Goal: Navigation & Orientation: Find specific page/section

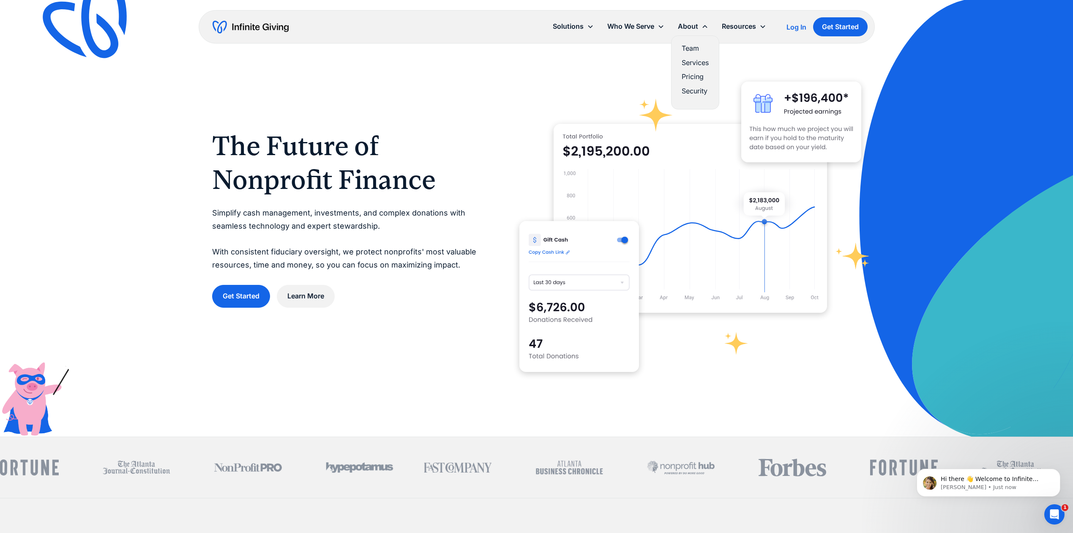
click at [690, 47] on link "Team" at bounding box center [695, 48] width 27 height 11
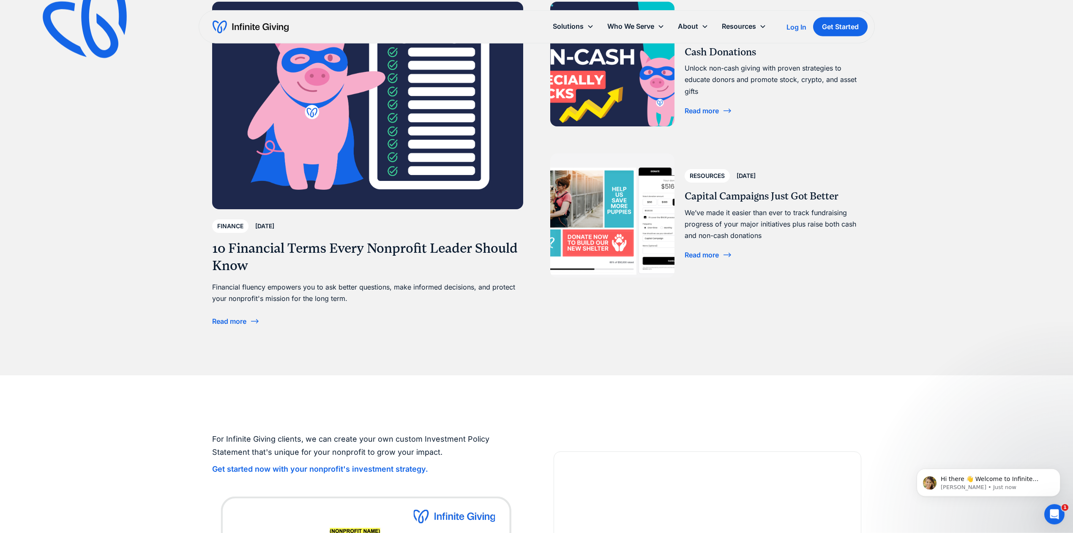
scroll to position [1734, 0]
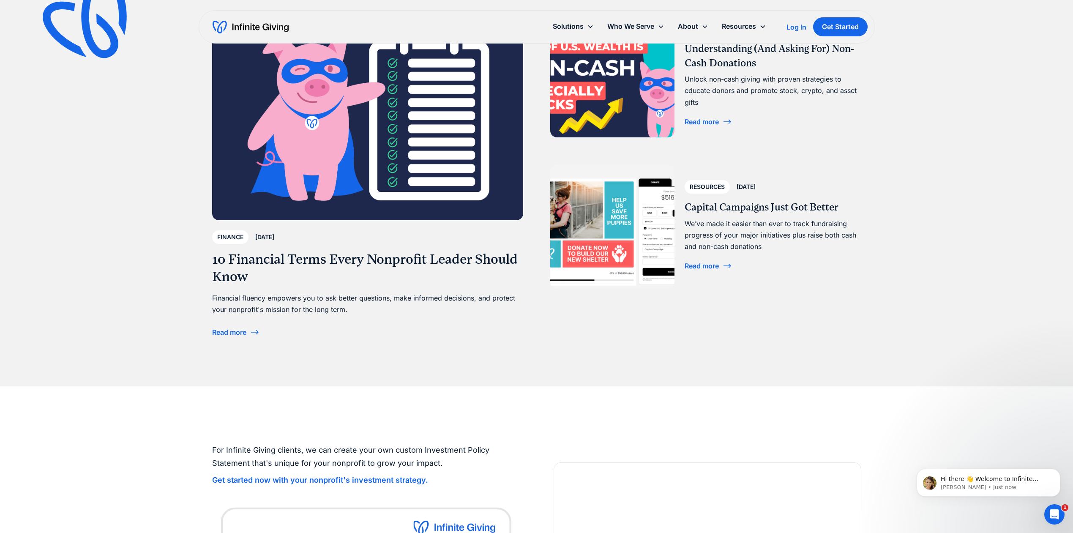
click at [229, 326] on div "Read more" at bounding box center [236, 332] width 48 height 14
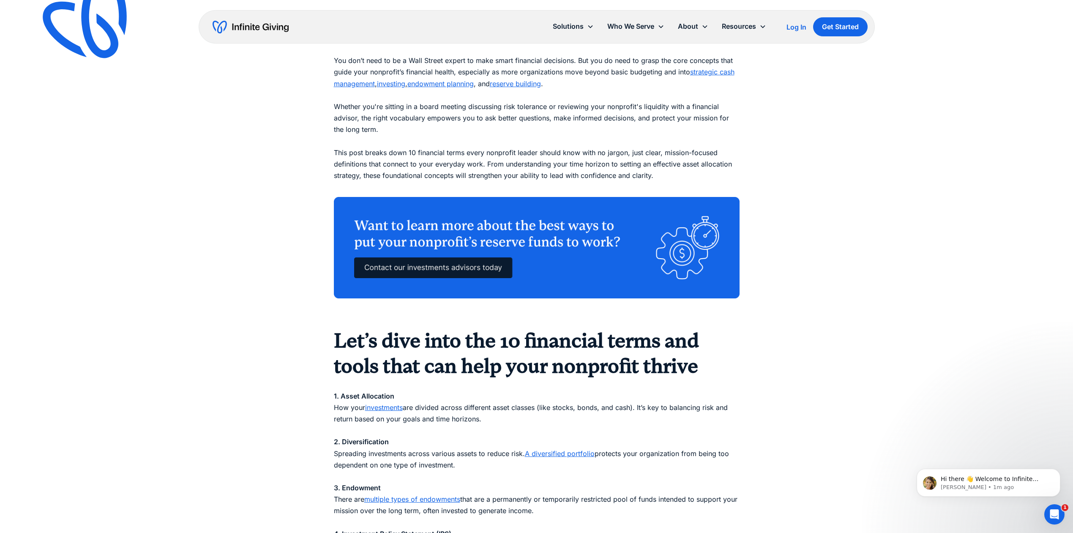
scroll to position [257, 0]
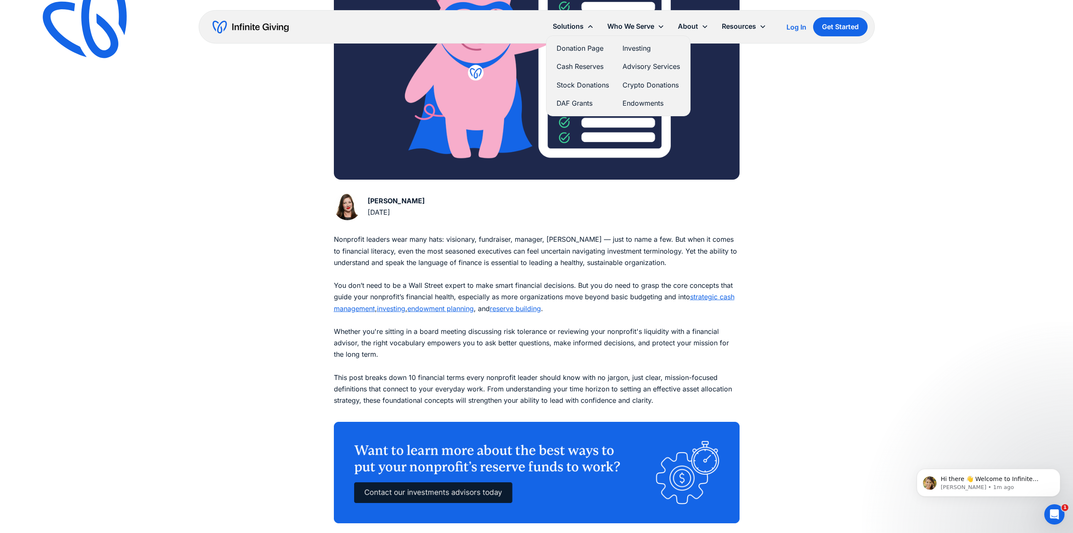
click at [570, 48] on link "Donation Page" at bounding box center [583, 48] width 52 height 11
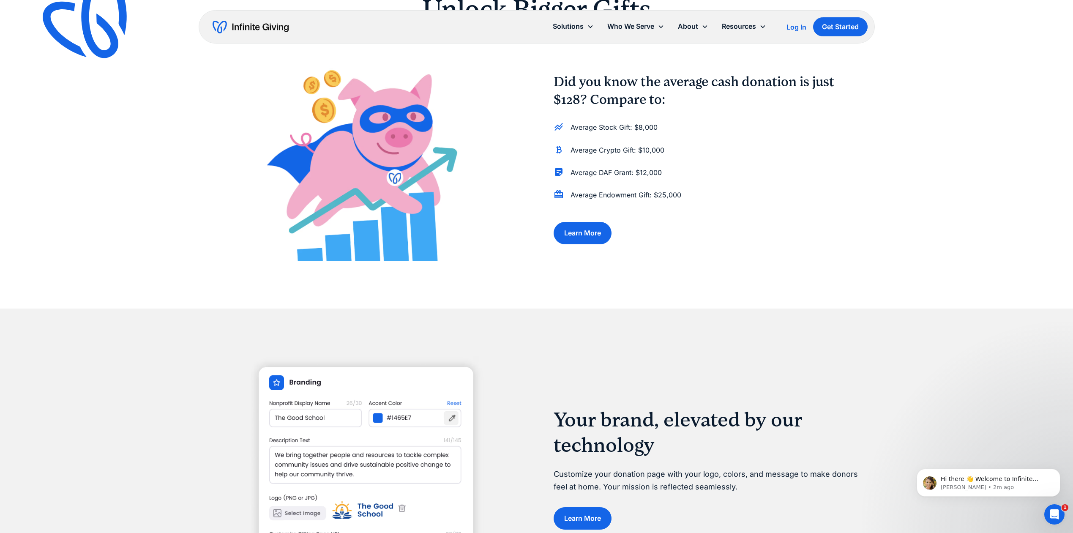
scroll to position [642, 0]
